Goal: Book appointment/travel/reservation

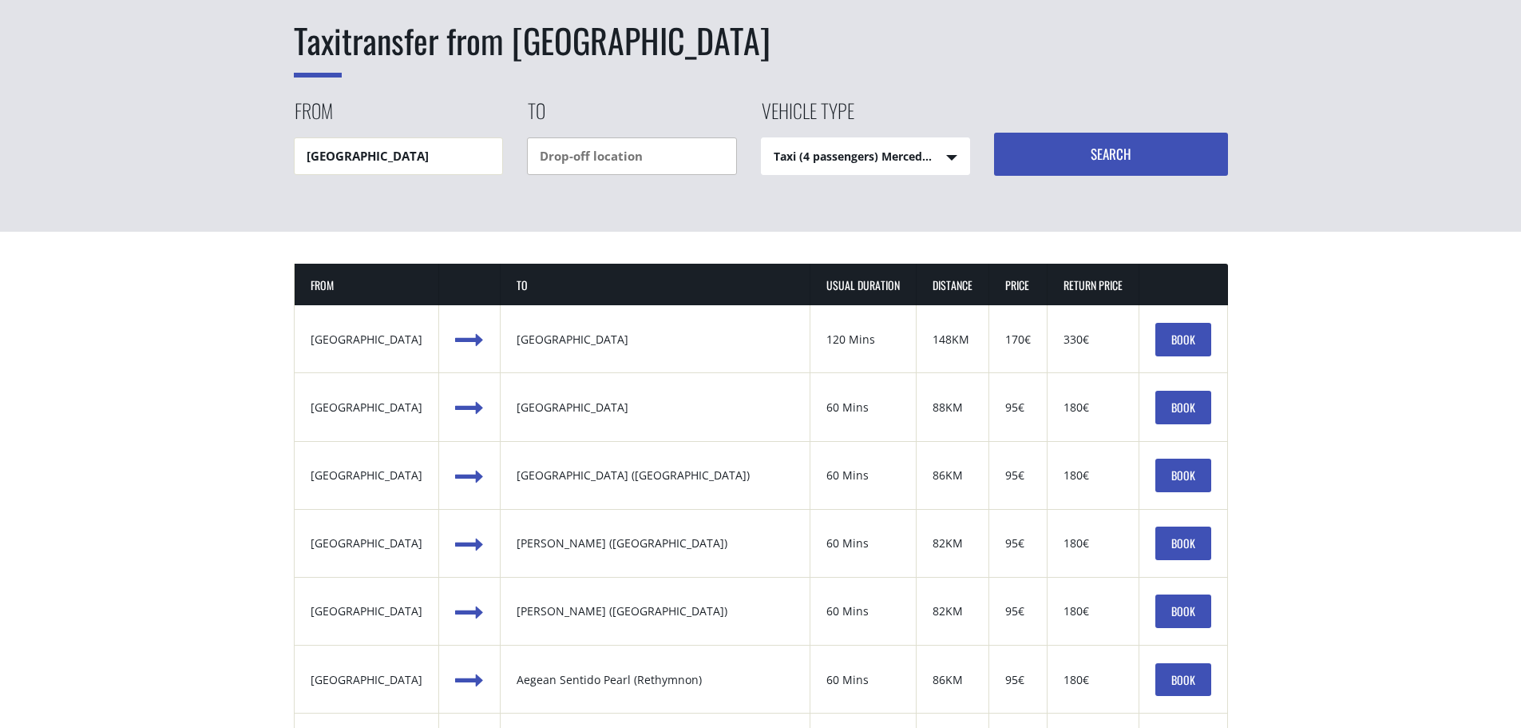
click at [592, 162] on input "text" at bounding box center [632, 156] width 210 height 38
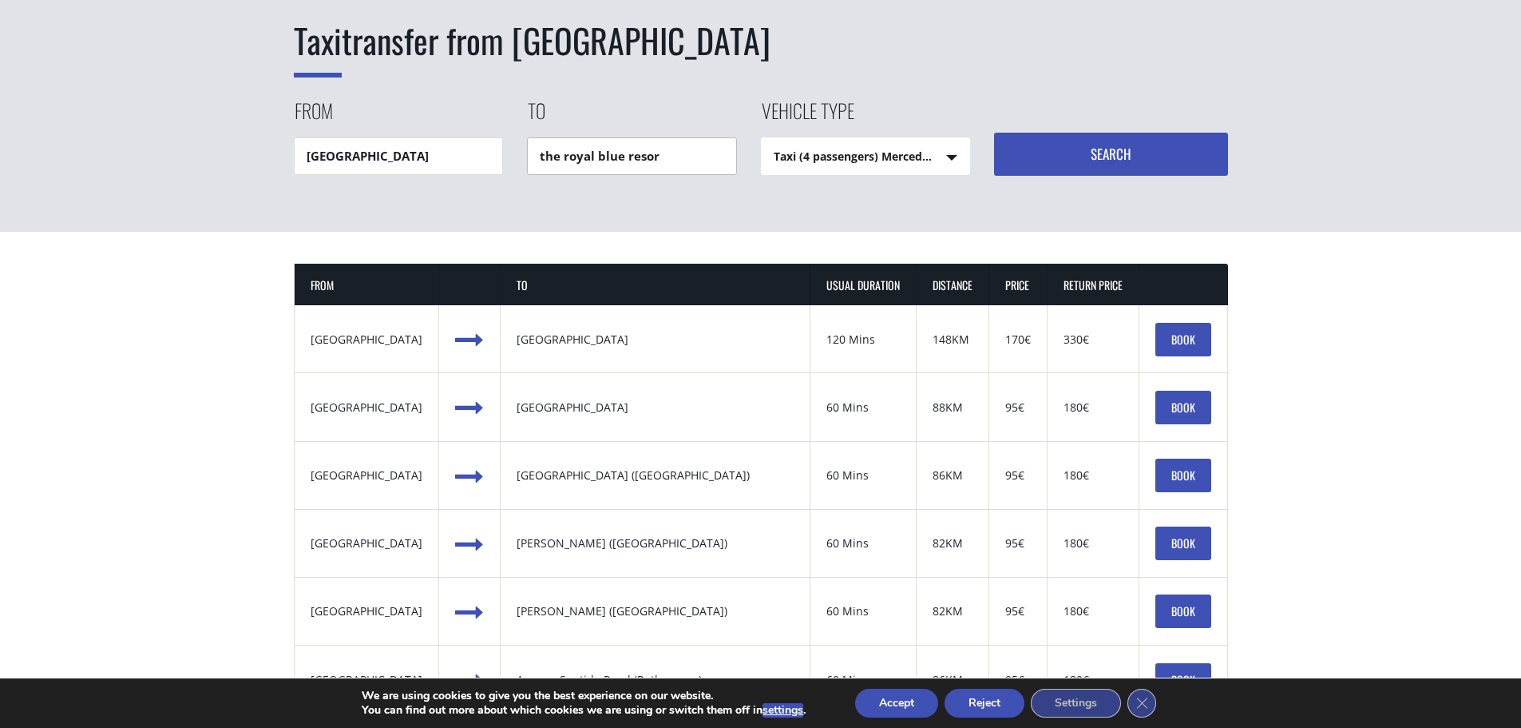
type input "the [GEOGRAPHIC_DATA]"
drag, startPoint x: 706, startPoint y: 155, endPoint x: 500, endPoint y: 153, distance: 206.0
click at [494, 155] on div "From [GEOGRAPHIC_DATA] To the royal blue resort Vehicle type Taxi (4 passengers…" at bounding box center [761, 136] width 934 height 79
click at [831, 158] on select "Taxi (4 passengers) Mercedes E Class Mini Van (7 passengers) Mercedes [PERSON_N…" at bounding box center [866, 157] width 208 height 38
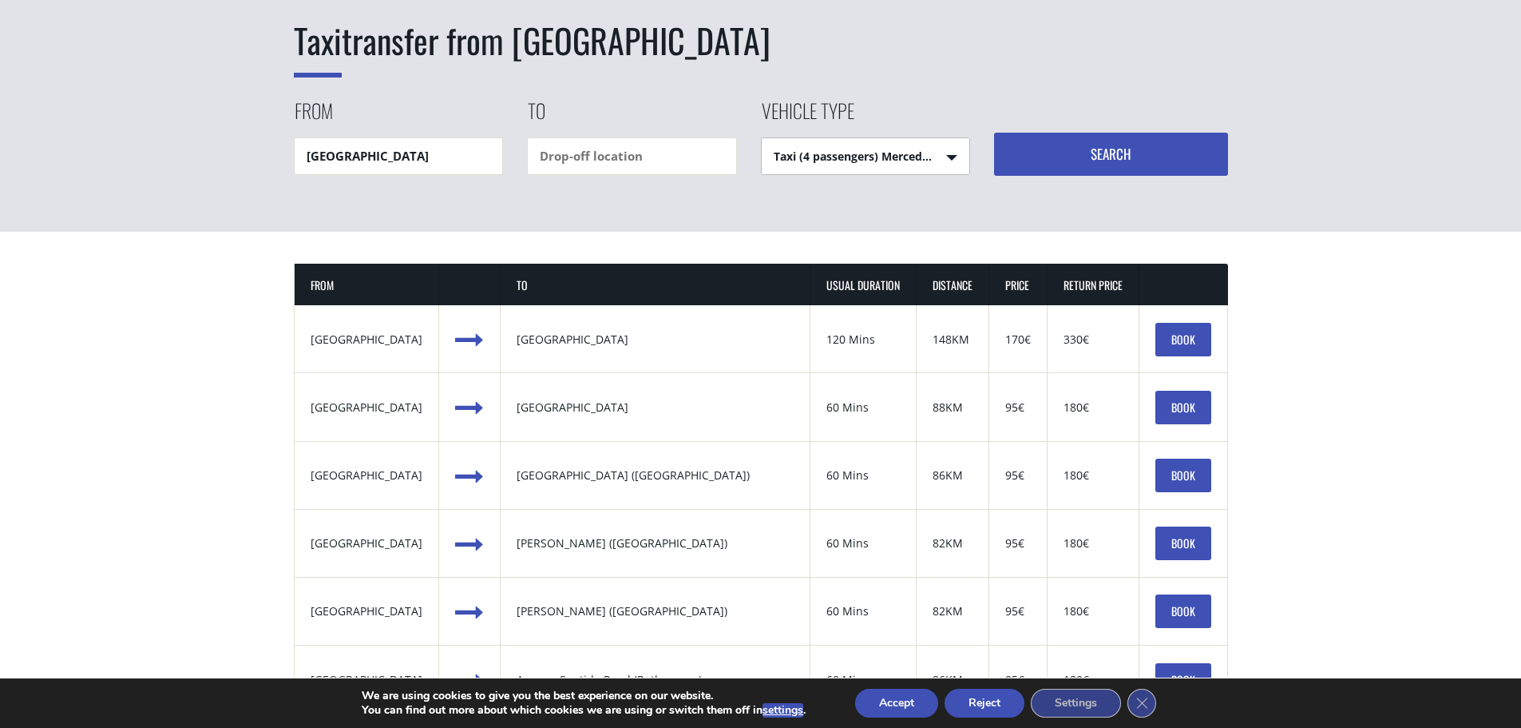
click at [831, 158] on select "Taxi (4 passengers) Mercedes E Class Mini Van (7 passengers) Mercedes [PERSON_N…" at bounding box center [866, 157] width 208 height 38
click at [621, 156] on input "text" at bounding box center [632, 156] width 210 height 38
paste input "[PERSON_NAME], [STREET_ADDRESS]"
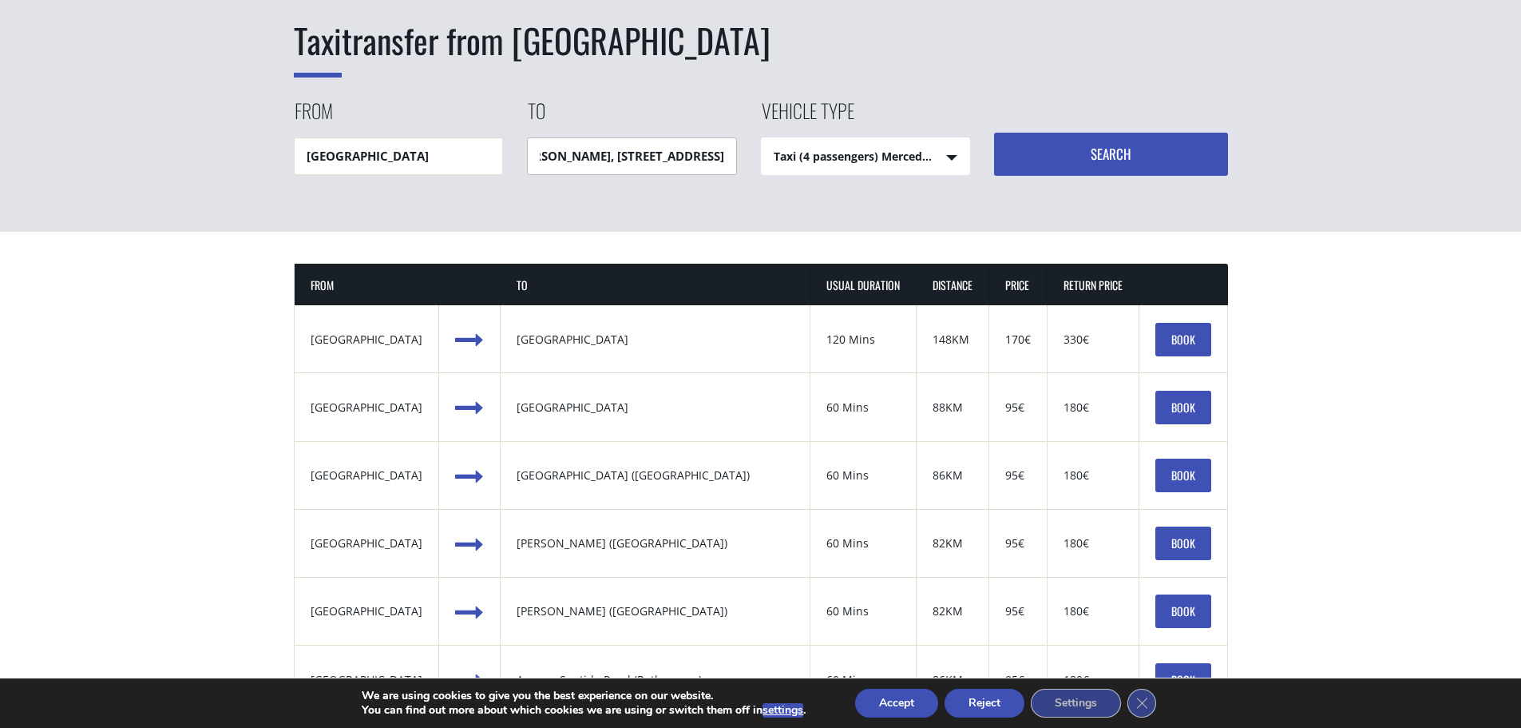
type input "[PERSON_NAME], [STREET_ADDRESS]"
click at [994, 133] on button "Search" at bounding box center [1111, 154] width 234 height 43
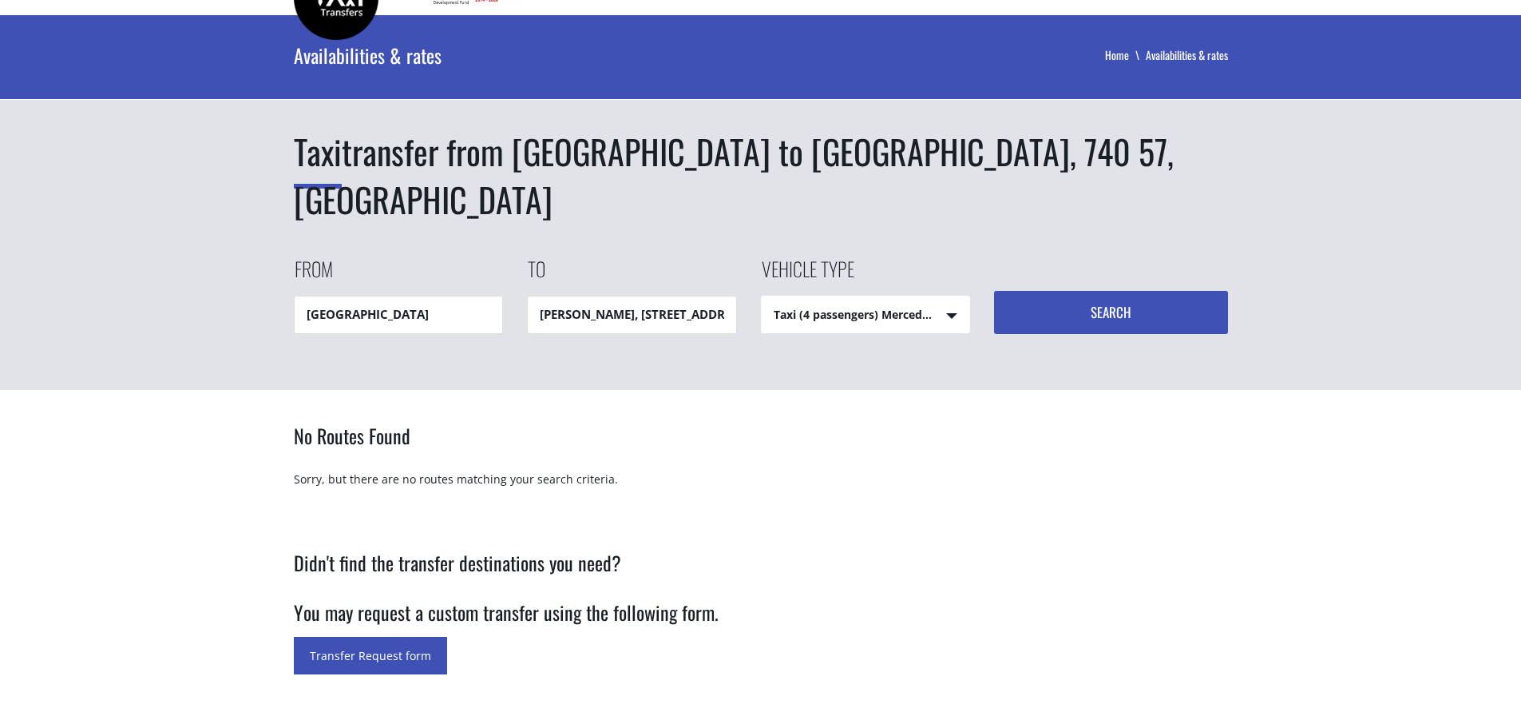
scroll to position [80, 0]
